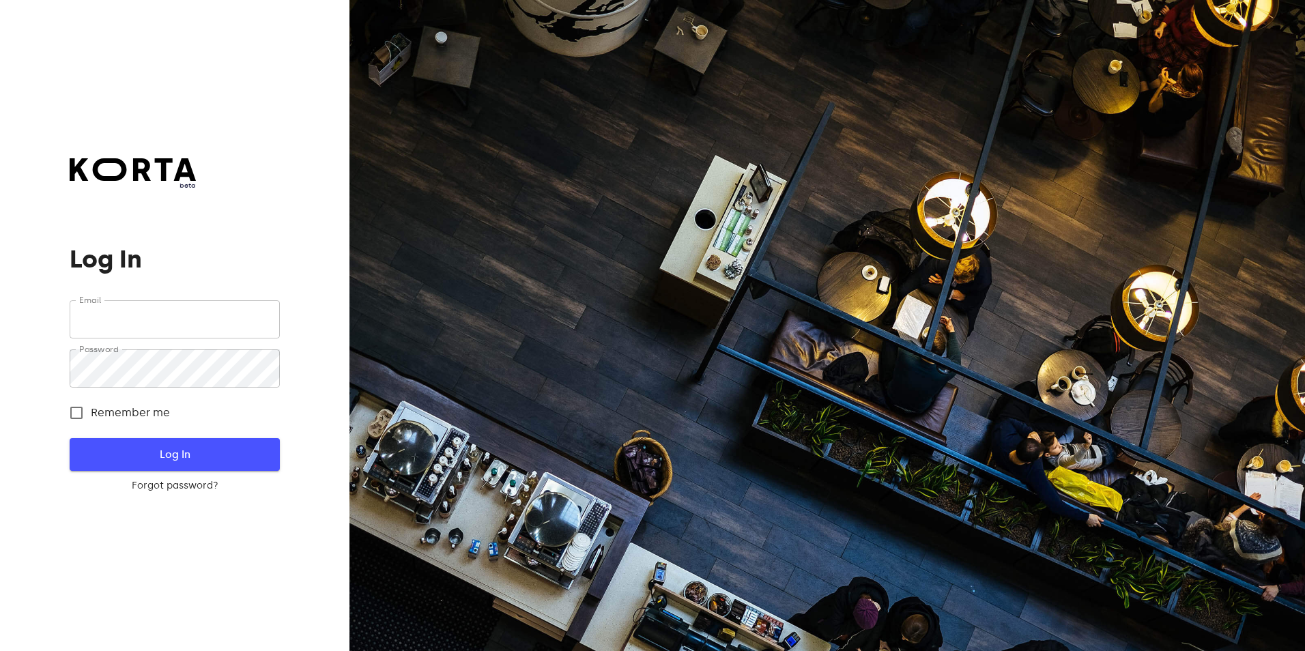
type input "[EMAIL_ADDRESS][DOMAIN_NAME]"
click at [144, 455] on span "Log In" at bounding box center [174, 455] width 166 height 18
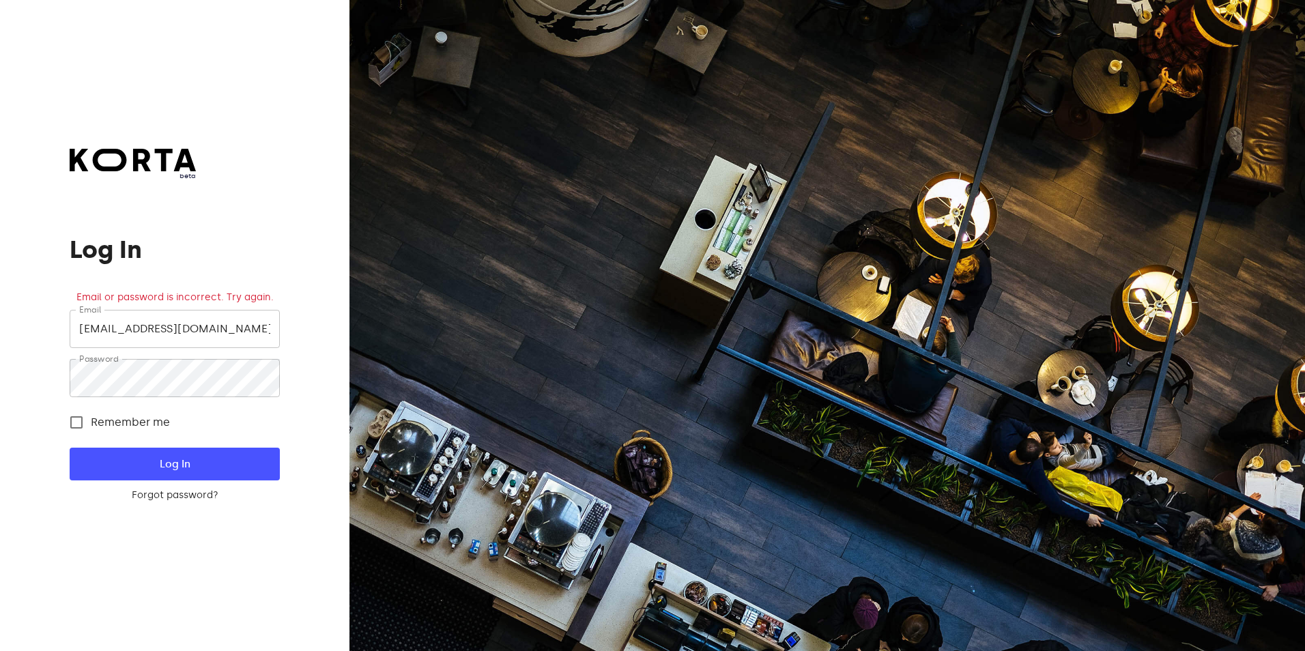
click at [165, 330] on input "[EMAIL_ADDRESS][DOMAIN_NAME]" at bounding box center [174, 329] width 209 height 38
click at [220, 331] on input "[EMAIL_ADDRESS][DOMAIN_NAME]" at bounding box center [174, 329] width 209 height 38
click at [217, 331] on input "[EMAIL_ADDRESS][DOMAIN_NAME]" at bounding box center [174, 329] width 209 height 38
drag, startPoint x: 224, startPoint y: 330, endPoint x: 1, endPoint y: 315, distance: 223.0
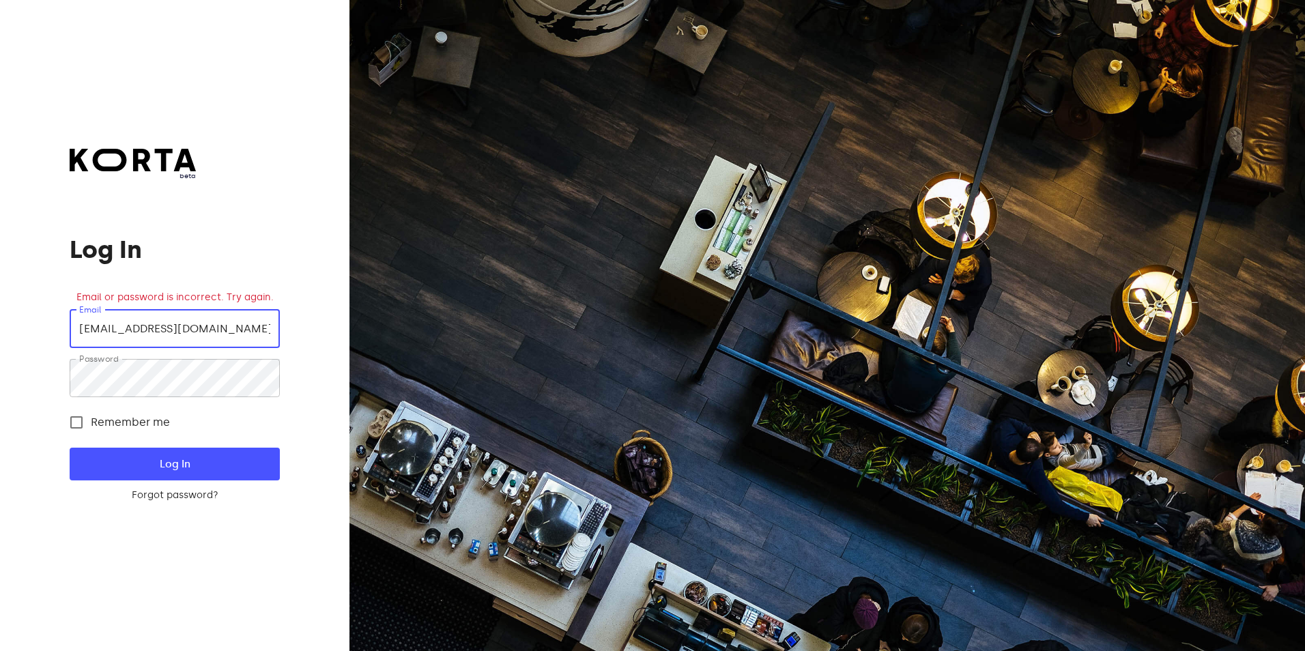
click at [0, 315] on html "beta Log In Email or password is incorrect. Try again. Email [EMAIL_ADDRESS][DO…" at bounding box center [652, 325] width 1305 height 651
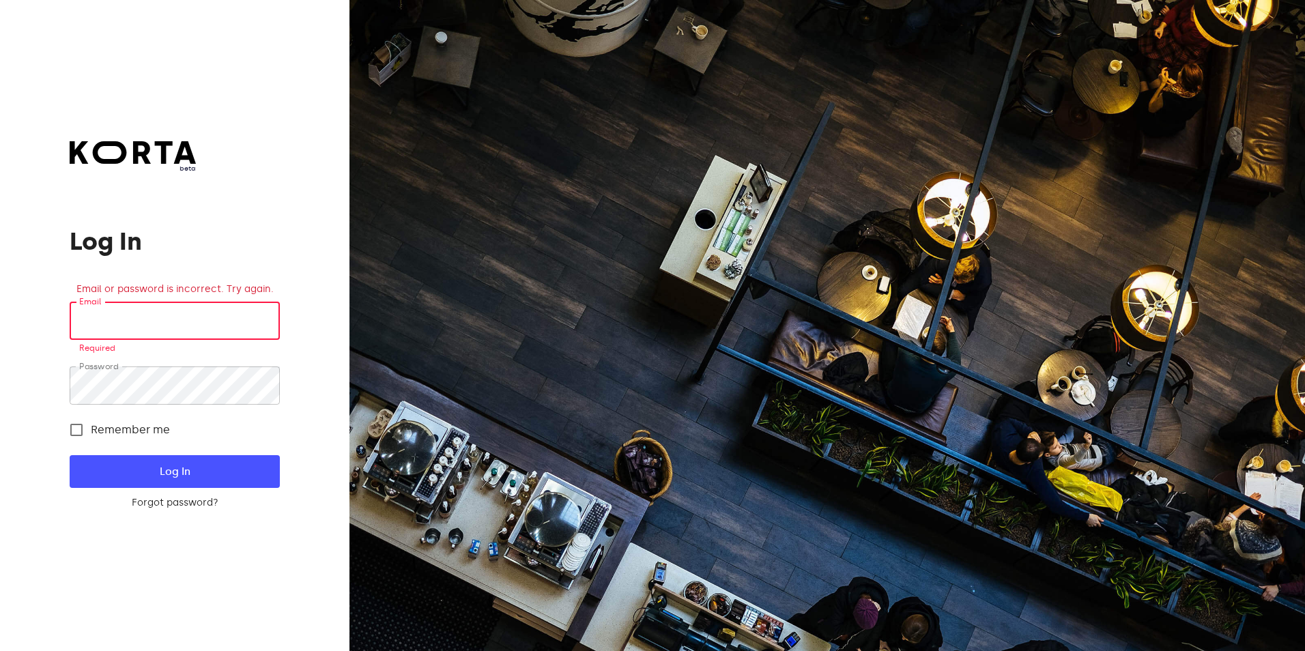
click at [124, 320] on input "email" at bounding box center [174, 321] width 209 height 38
type input "[EMAIL_ADDRESS][DOMAIN_NAME]"
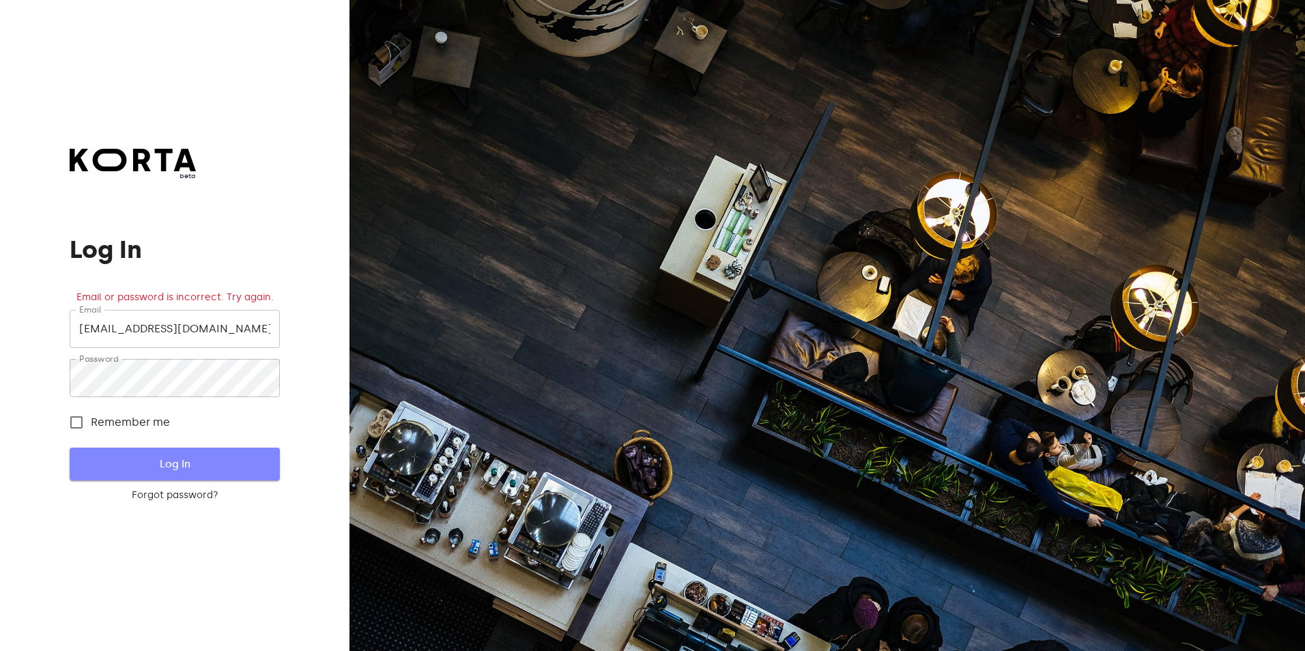
click at [160, 467] on span "Log In" at bounding box center [174, 464] width 166 height 18
click at [213, 332] on input "[EMAIL_ADDRESS][DOMAIN_NAME]" at bounding box center [174, 329] width 209 height 38
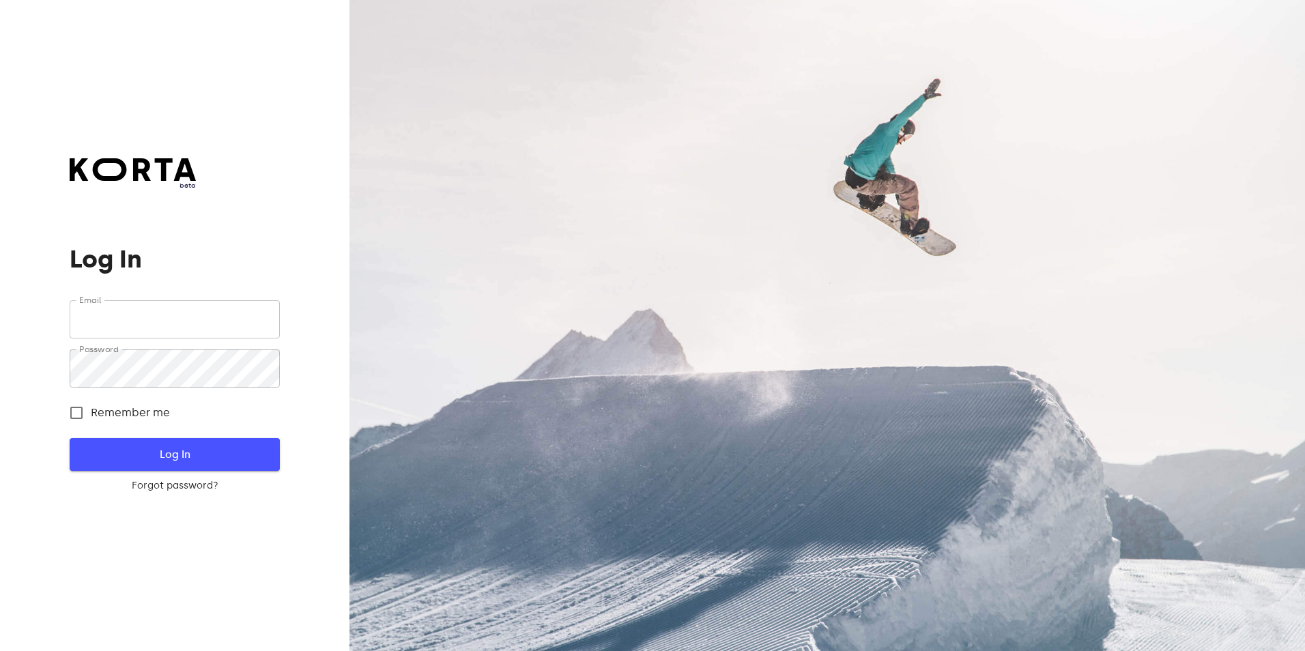
type input "[EMAIL_ADDRESS][DOMAIN_NAME]"
click at [209, 444] on button "Log In" at bounding box center [174, 454] width 209 height 33
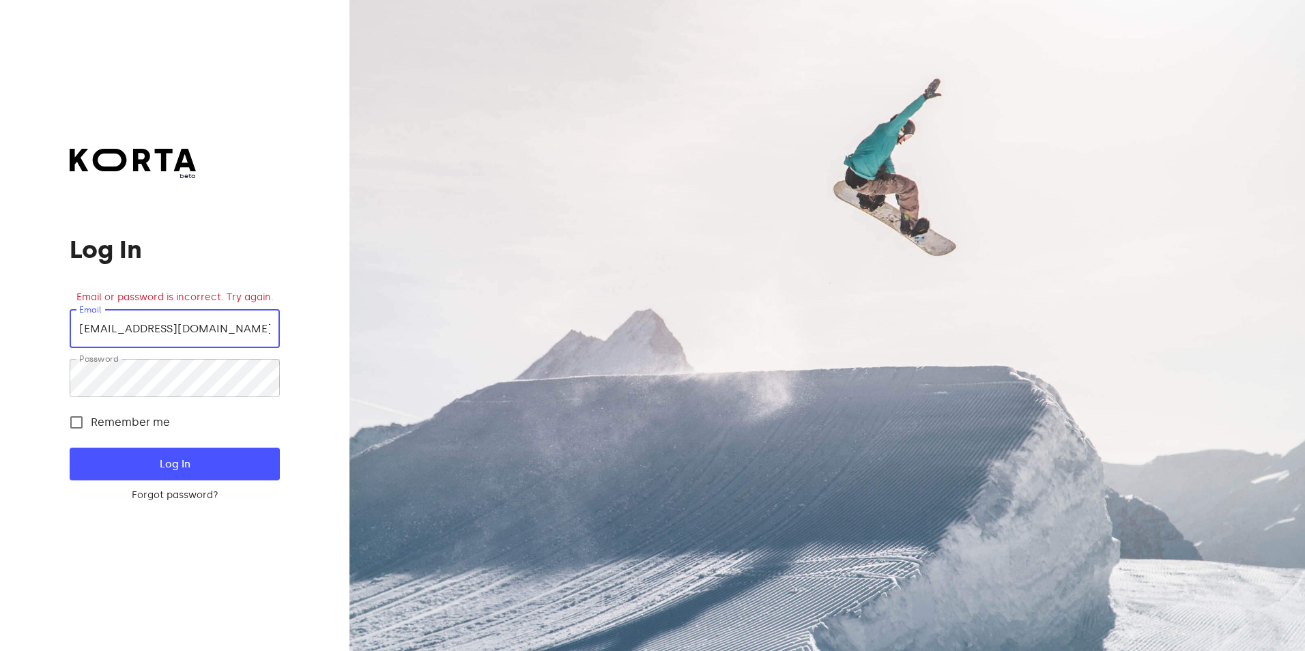
click at [207, 334] on input "[EMAIL_ADDRESS][DOMAIN_NAME]" at bounding box center [174, 329] width 209 height 38
